Goal: Use online tool/utility: Use online tool/utility

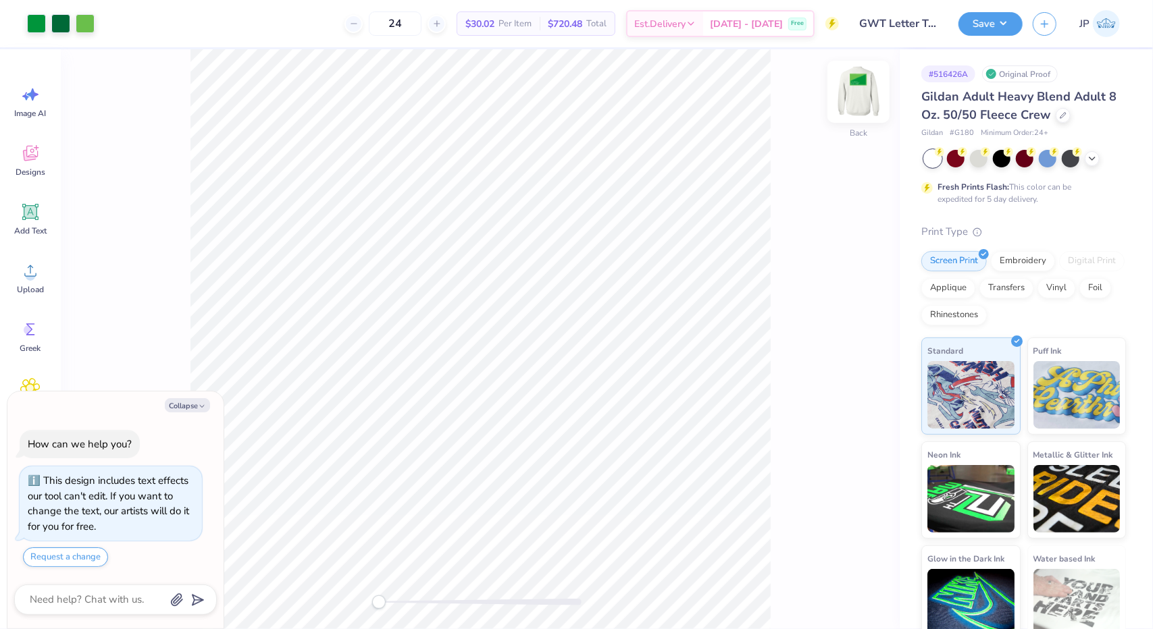
click at [860, 97] on img at bounding box center [858, 92] width 54 height 54
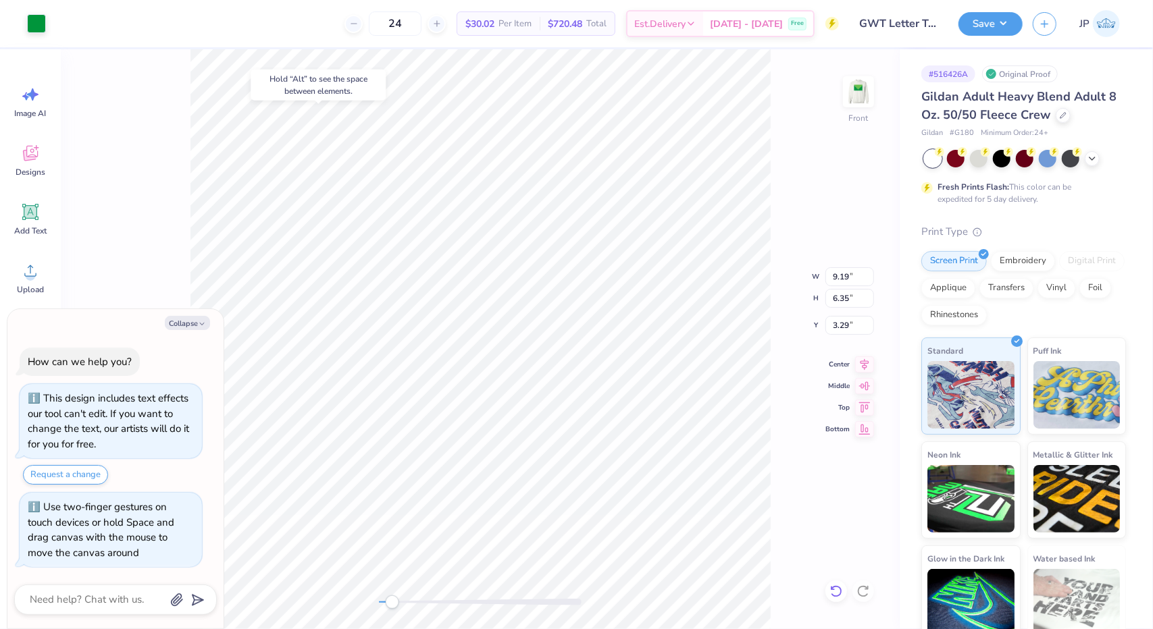
click at [841, 586] on icon at bounding box center [836, 592] width 14 height 14
type textarea "x"
type input "9.19"
type input "6.35"
type input "3.29"
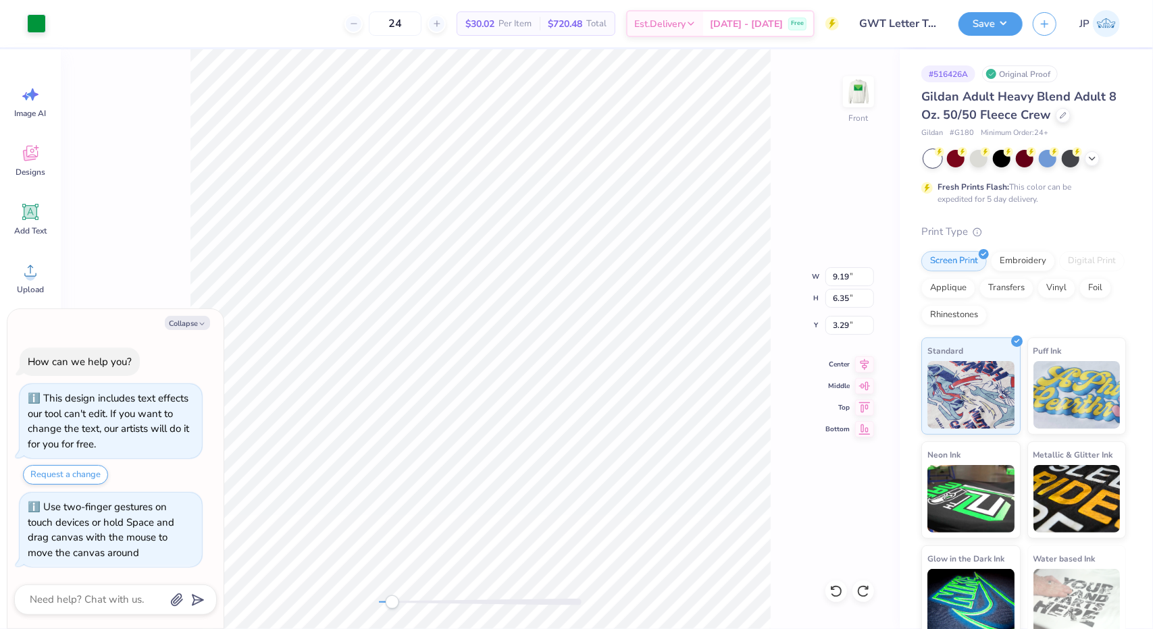
type textarea "x"
type input "0.13"
type input "0.08"
type input "8.34"
type textarea "x"
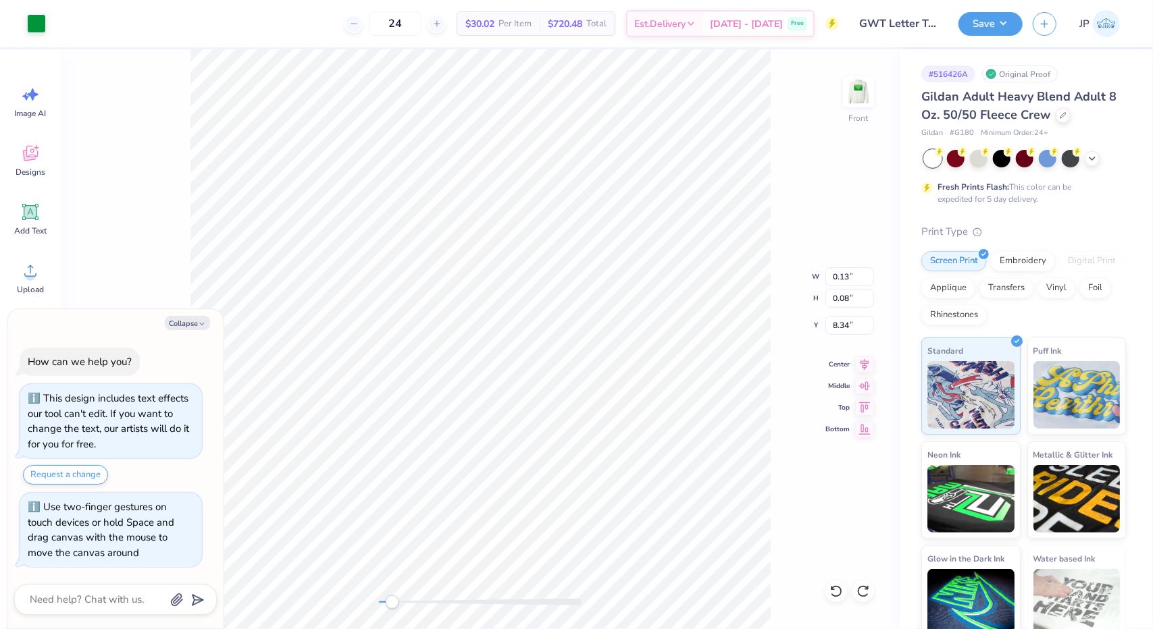
type input "9.19"
type input "6.35"
type input "3.29"
type textarea "x"
type input "10.00"
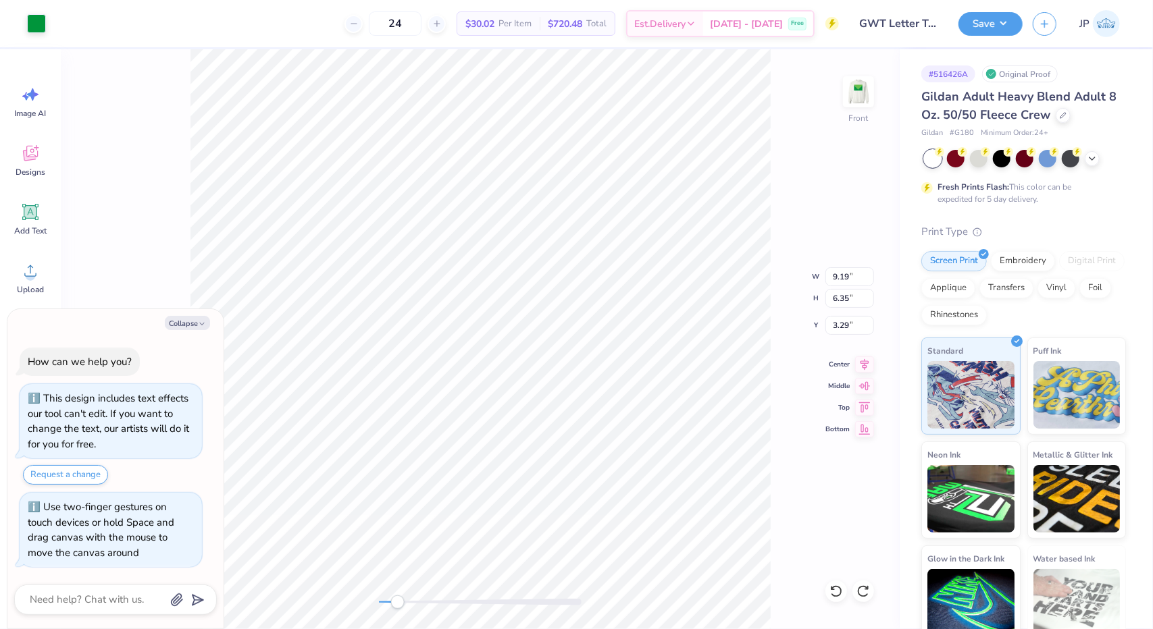
type input "7.04"
type input "3.00"
click at [55, 20] on div at bounding box center [60, 22] width 19 height 19
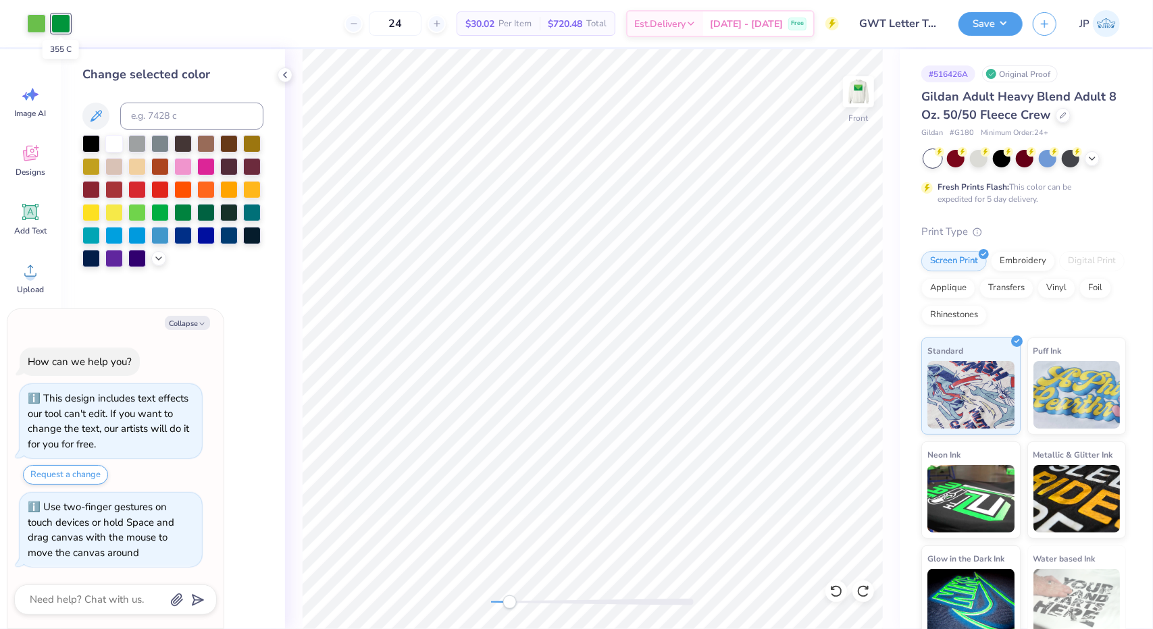
type textarea "x"
click at [153, 120] on input at bounding box center [191, 116] width 143 height 27
type input "360"
type textarea "x"
click at [862, 99] on img at bounding box center [858, 92] width 54 height 54
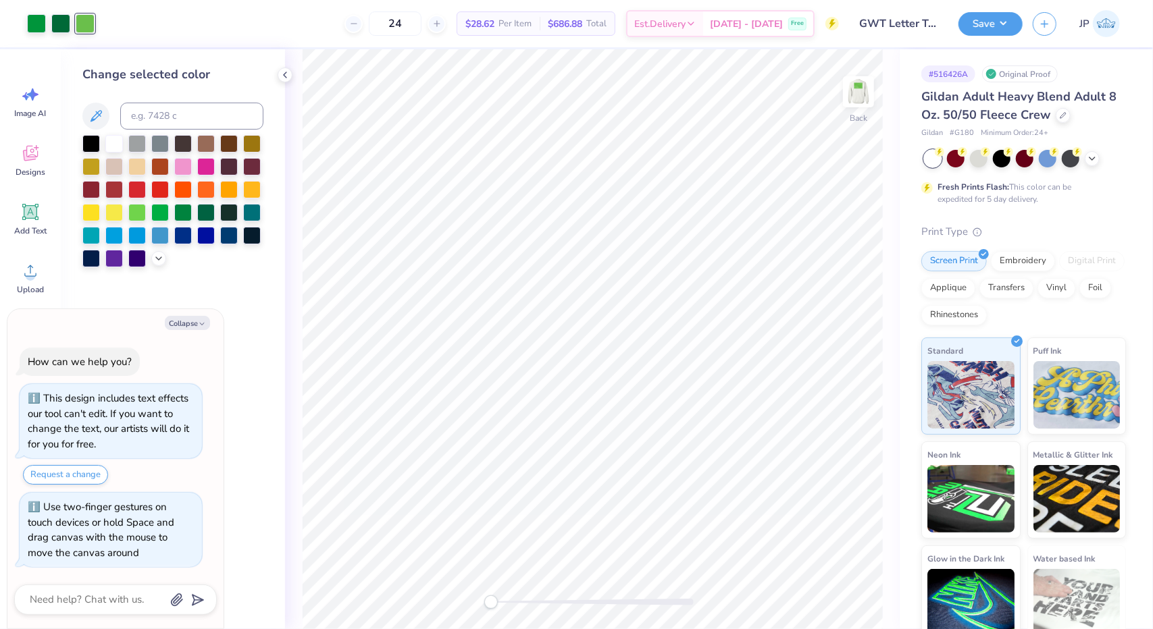
click at [862, 99] on img at bounding box center [858, 91] width 27 height 27
click at [835, 597] on icon at bounding box center [836, 592] width 14 height 14
type textarea "x"
